Goal: Find specific page/section: Find specific page/section

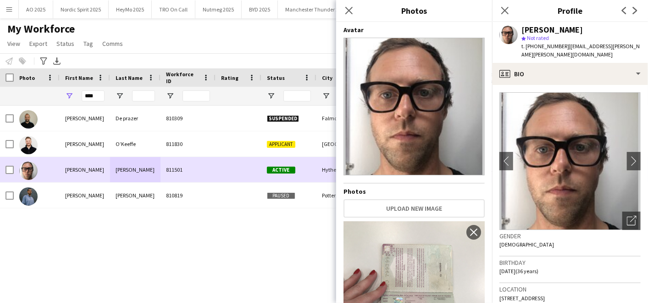
scroll to position [247, 0]
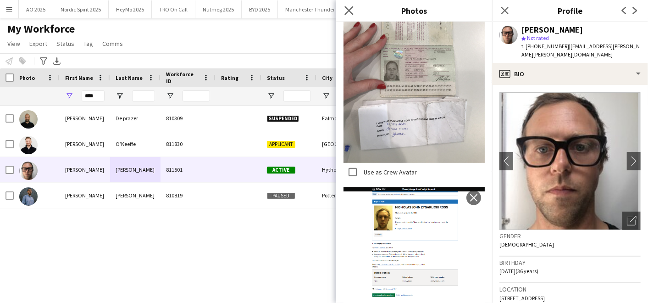
click at [344, 10] on icon "Close pop-in" at bounding box center [348, 10] width 9 height 9
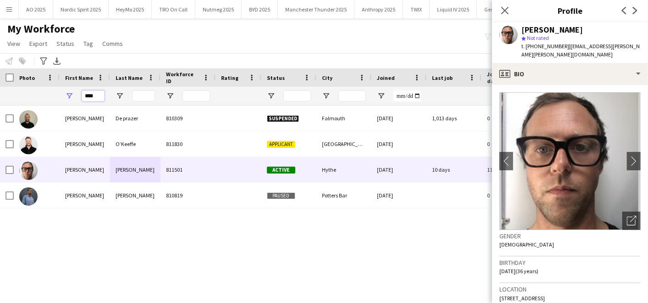
click at [93, 94] on input "****" at bounding box center [93, 95] width 23 height 11
type input "*"
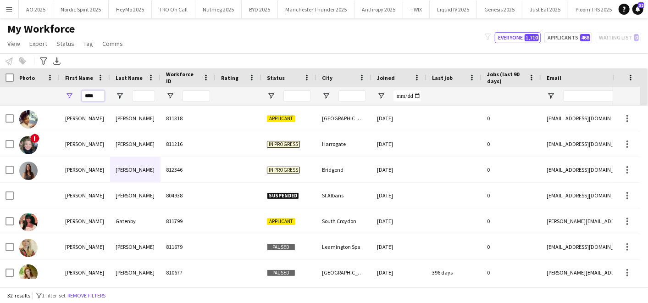
type input "****"
click at [146, 45] on div "My Workforce View Views Default view Compliance Log New view Update view Delete…" at bounding box center [324, 37] width 648 height 31
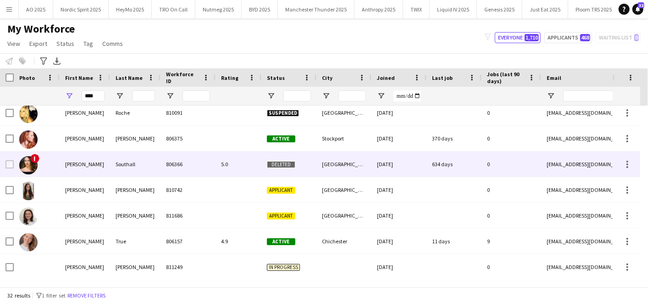
scroll to position [340, 0]
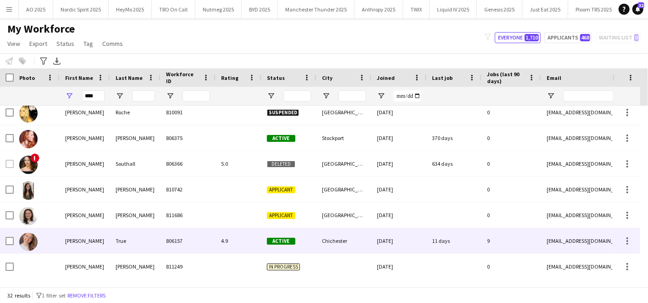
click at [103, 251] on div "[PERSON_NAME]" at bounding box center [85, 240] width 50 height 25
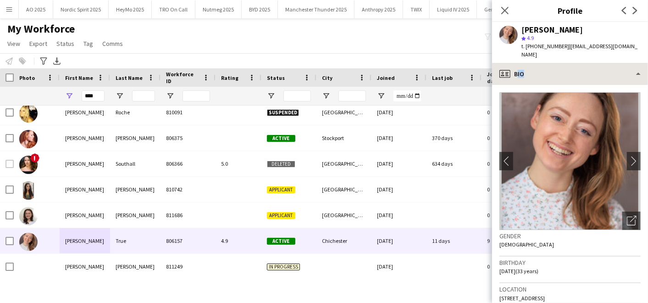
drag, startPoint x: 579, startPoint y: 77, endPoint x: 571, endPoint y: 65, distance: 14.0
click at [571, 65] on div "profile Bio Bio Bio Company application Company application Employment Employme…" at bounding box center [570, 183] width 156 height 240
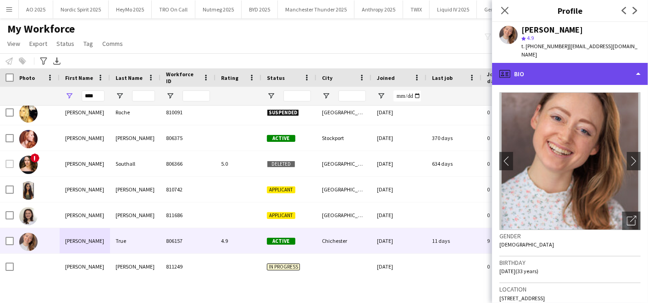
click at [571, 65] on div "profile Bio" at bounding box center [570, 74] width 156 height 22
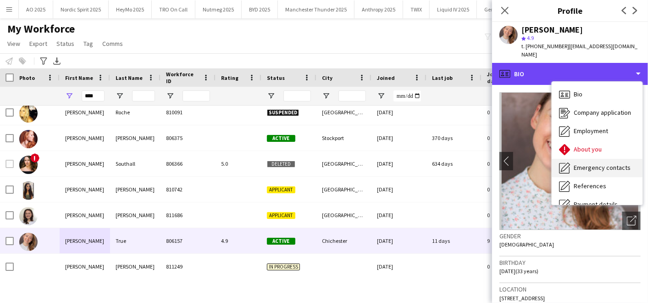
scroll to position [122, 0]
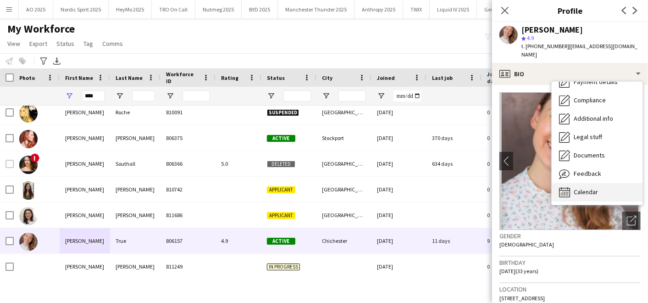
click at [574, 187] on span "Calendar" at bounding box center [585, 191] width 24 height 8
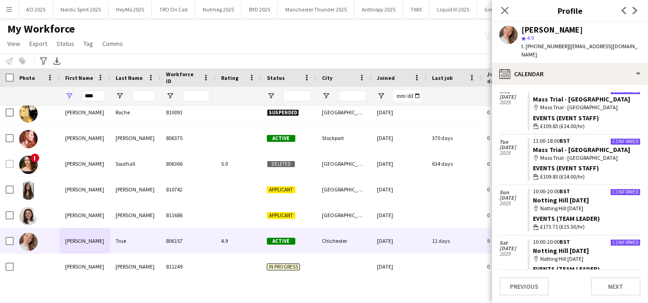
scroll to position [672, 0]
